Goal: Information Seeking & Learning: Learn about a topic

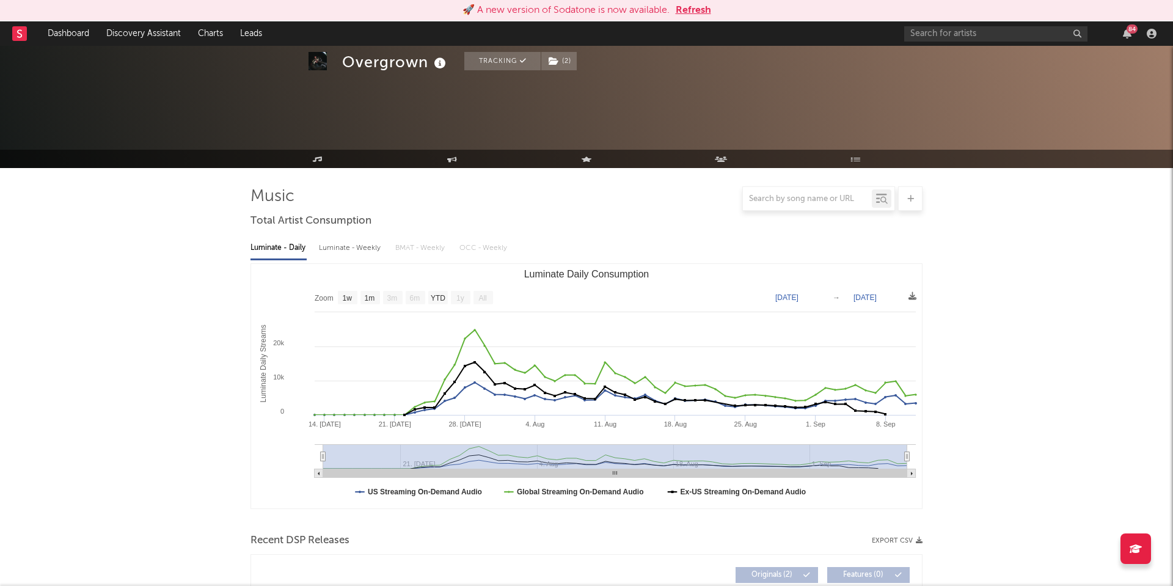
select select "1w"
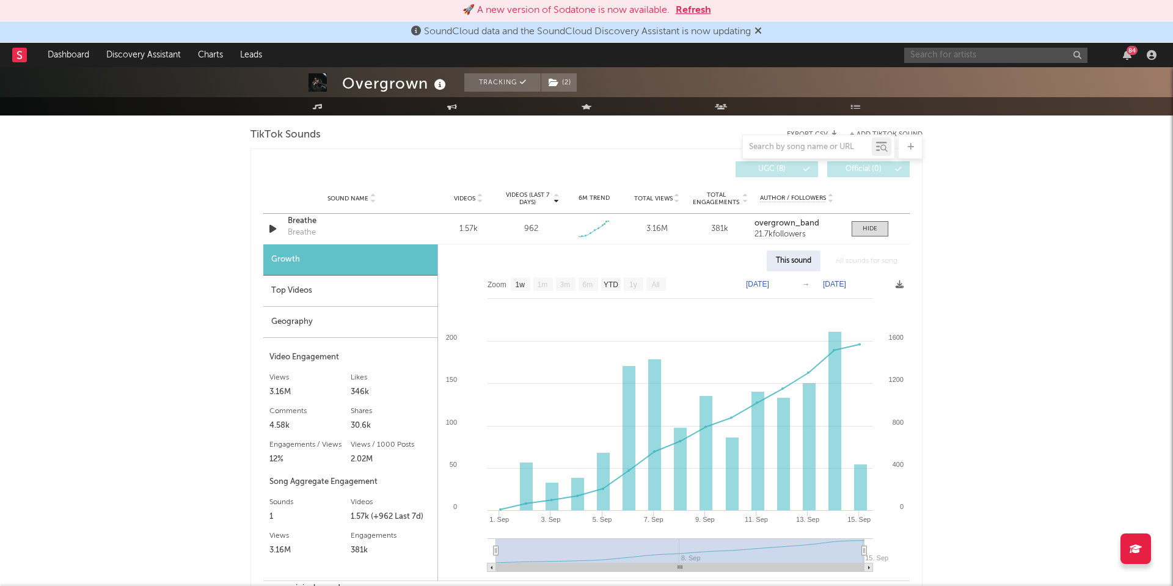
click at [912, 59] on input "text" at bounding box center [996, 55] width 183 height 15
click at [964, 56] on input "gutter king" at bounding box center [996, 55] width 183 height 15
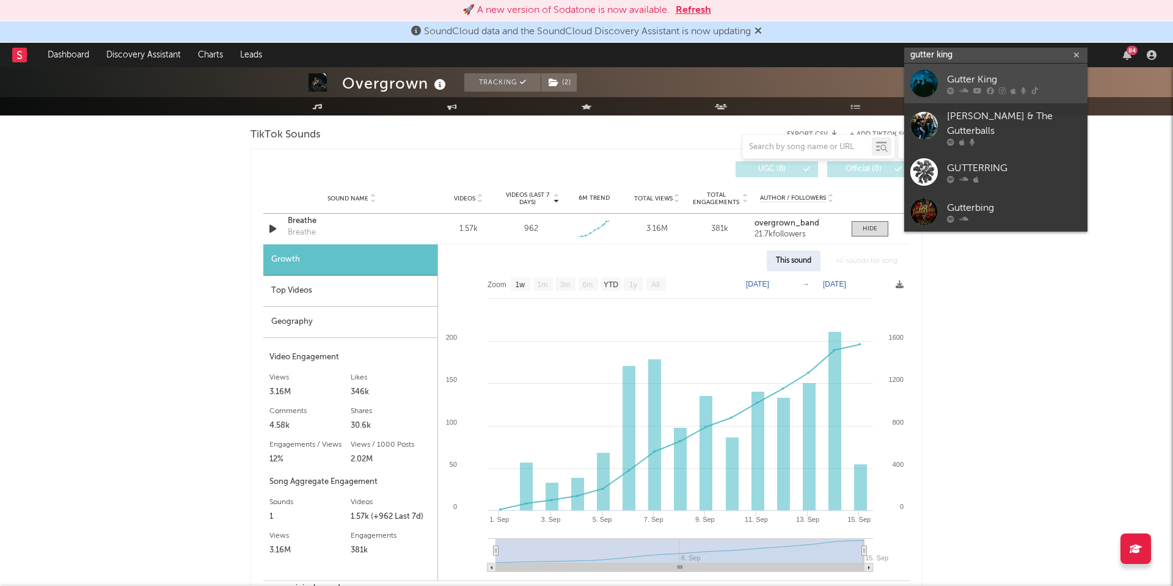
type input "gutter king"
click at [964, 81] on div "Gutter King" at bounding box center [1014, 79] width 134 height 15
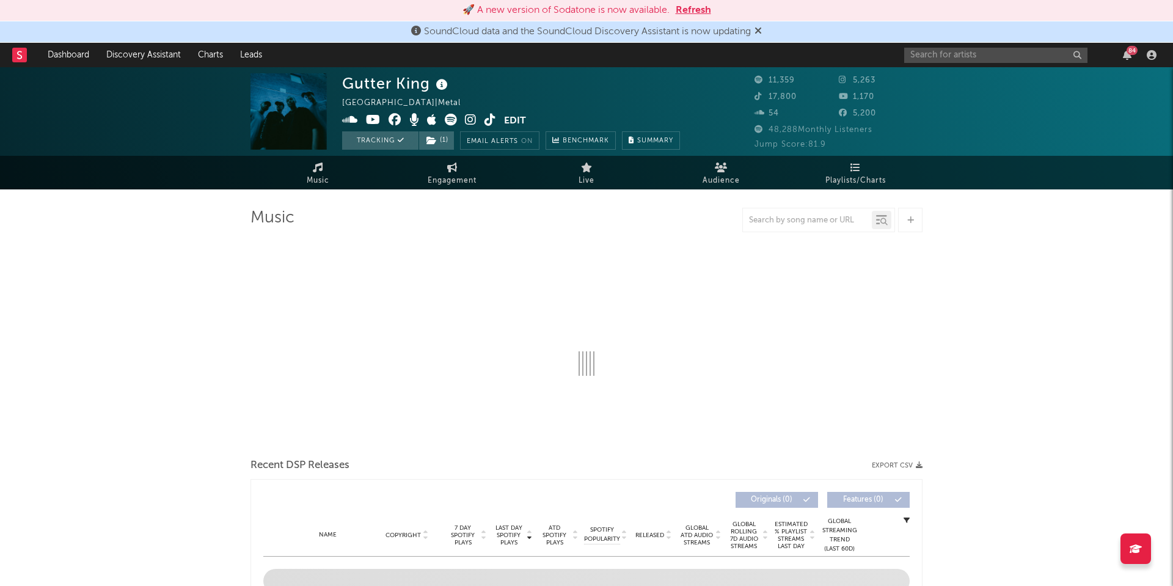
click at [677, 9] on div "🚀 A new version of Sodatone is now available. Refresh" at bounding box center [586, 10] width 1161 height 15
click at [681, 9] on button "Refresh" at bounding box center [693, 10] width 35 height 15
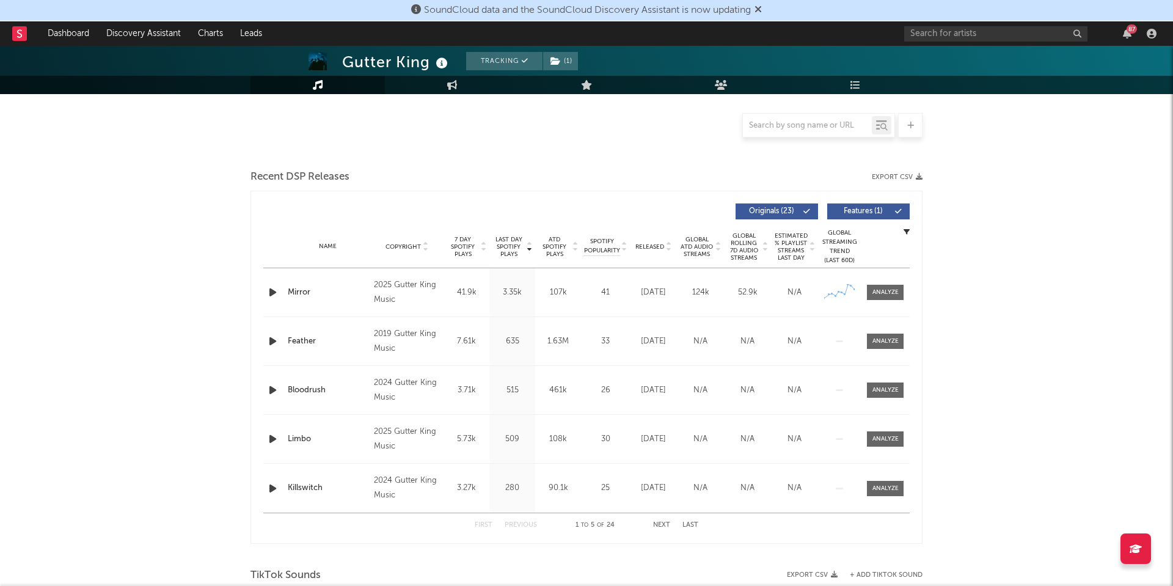
scroll to position [268, 0]
click at [887, 293] on div at bounding box center [886, 291] width 26 height 9
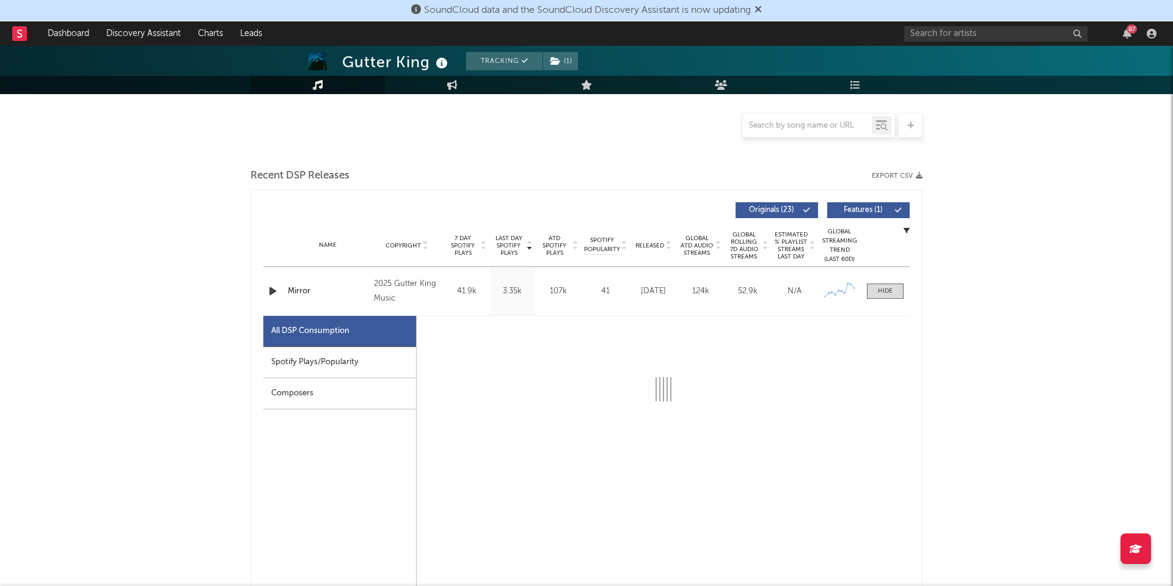
select select "1w"
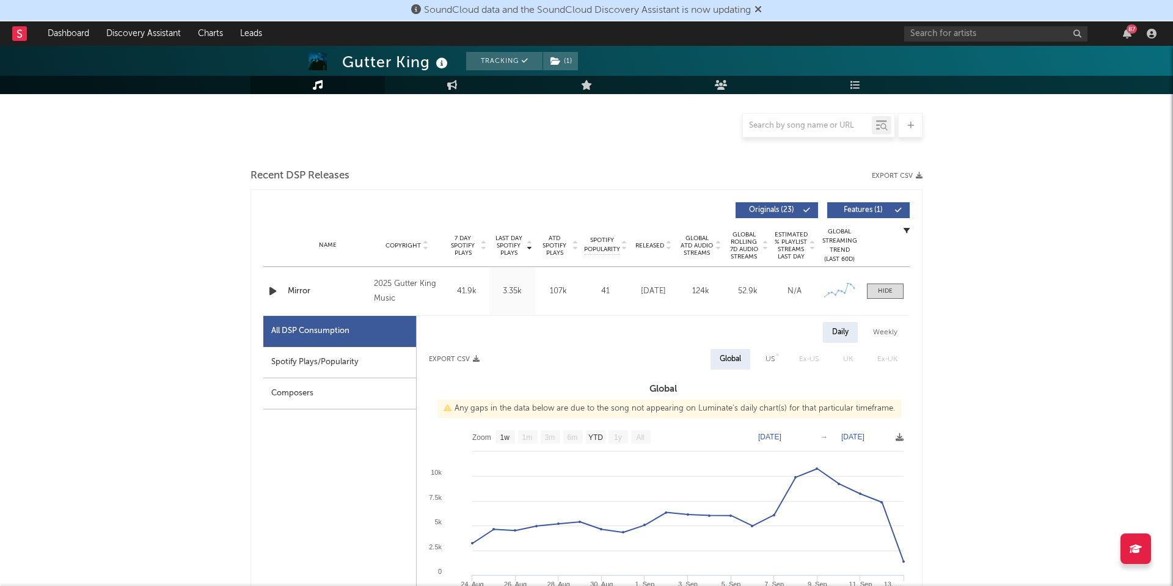
scroll to position [378, 0]
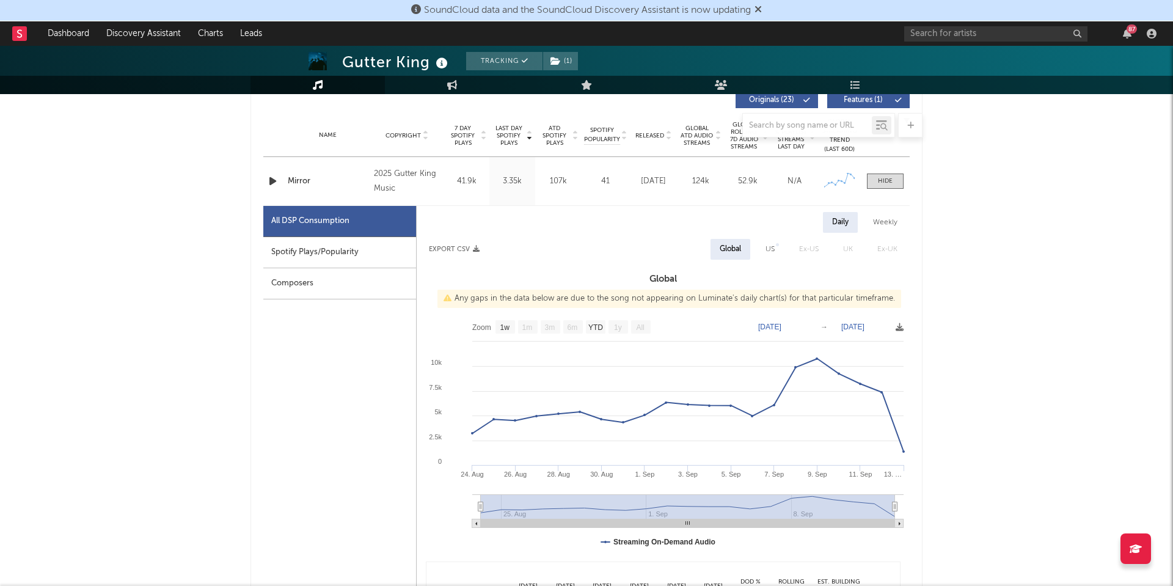
click at [762, 8] on icon at bounding box center [758, 9] width 7 height 10
